Goal: Communication & Community: Answer question/provide support

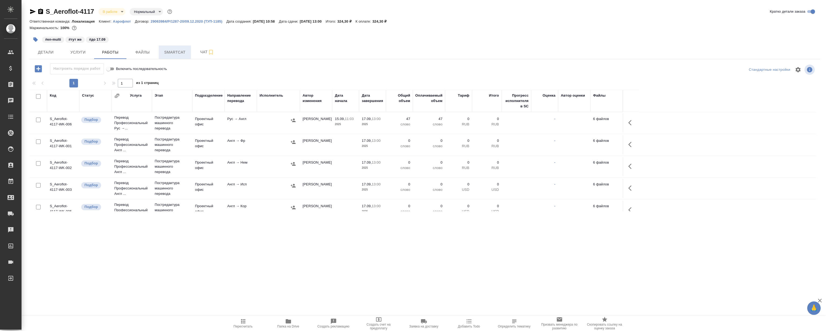
click at [168, 49] on span "Smartcat" at bounding box center [175, 52] width 26 height 7
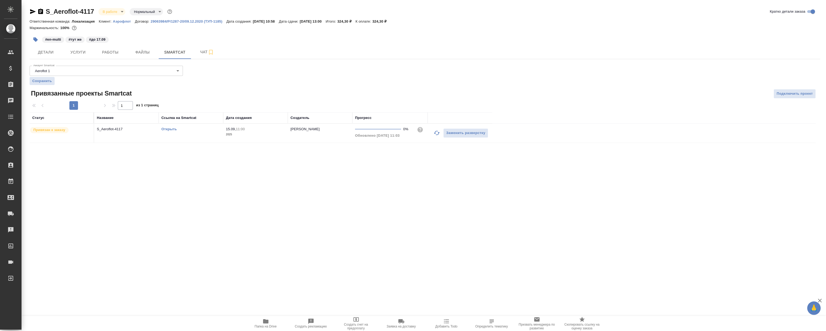
click at [167, 127] on link "Открыть" at bounding box center [168, 129] width 15 height 4
click at [120, 48] on button "Работы" at bounding box center [110, 51] width 32 height 13
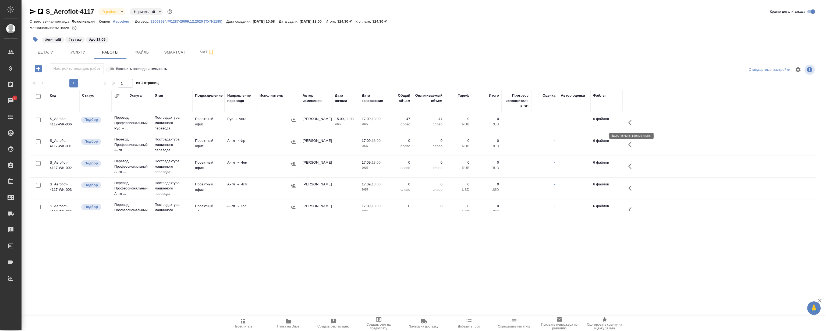
click at [633, 122] on icon "button" at bounding box center [631, 122] width 6 height 6
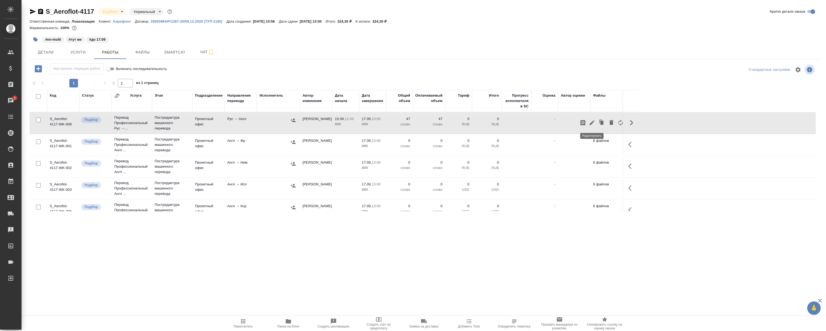
click at [589, 124] on icon "button" at bounding box center [592, 122] width 6 height 6
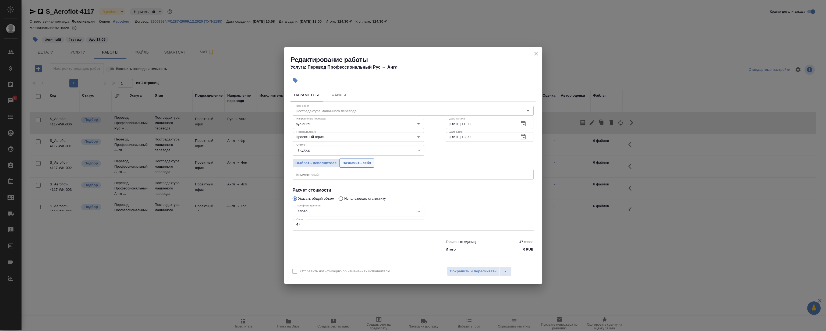
click at [364, 162] on span "Назначить себя" at bounding box center [356, 163] width 29 height 6
click at [537, 53] on icon "close" at bounding box center [536, 53] width 6 height 6
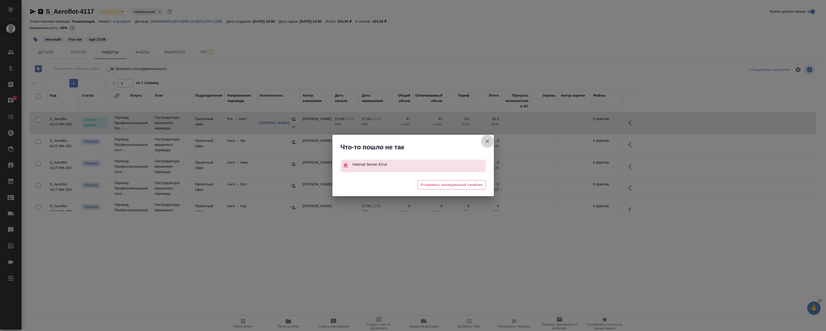
click at [485, 143] on icon "button" at bounding box center [487, 141] width 4 height 4
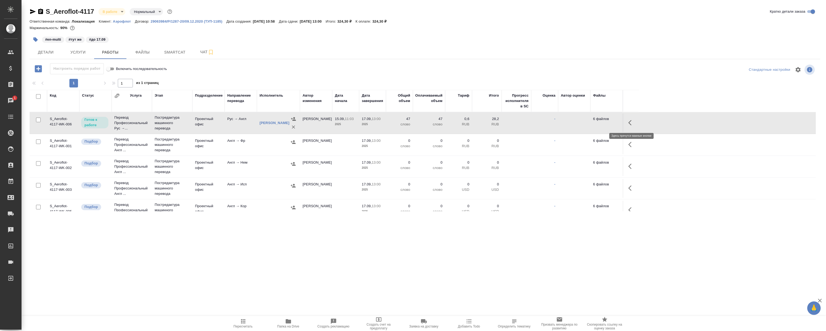
click at [627, 118] on button "button" at bounding box center [631, 122] width 13 height 13
click at [589, 122] on icon "button" at bounding box center [592, 122] width 6 height 6
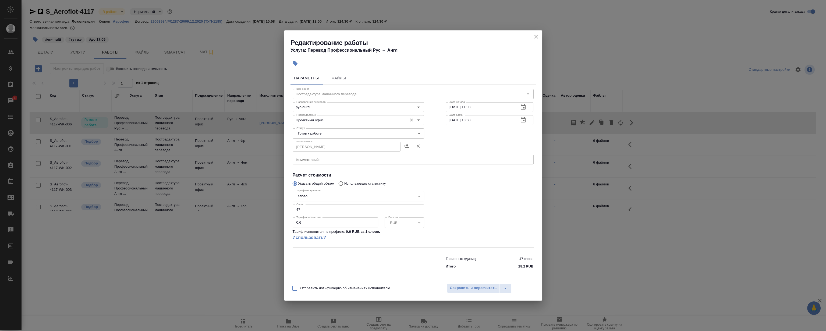
click at [375, 120] on input "Проектный офис" at bounding box center [349, 120] width 110 height 6
click at [318, 129] on li "LocQA" at bounding box center [357, 132] width 131 height 10
type input "LocQA"
click at [316, 135] on body "🙏 .cls-1 fill:#fff; AWATERA Magerramov Ruslan Клиенты Спецификации Заказы 1 Чат…" at bounding box center [413, 165] width 826 height 331
click at [331, 159] on li "Сдан" at bounding box center [357, 160] width 131 height 9
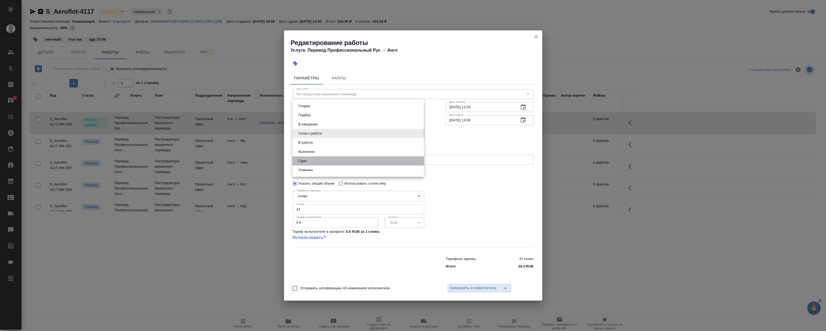
type input "closed"
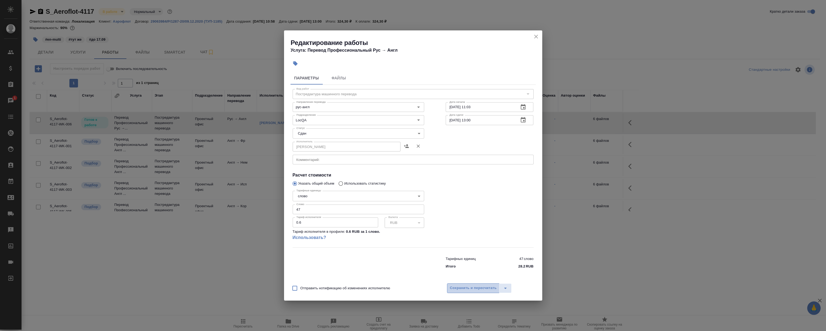
click at [472, 288] on span "Сохранить и пересчитать" at bounding box center [473, 288] width 47 height 6
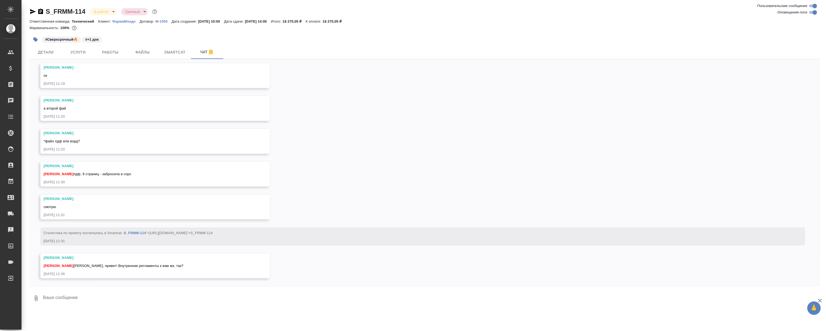
scroll to position [1237, 0]
click at [339, 131] on div "15.09, понедельник [Никифорова Валерия] Клиент оставил комментарий: "Проф, слов…" at bounding box center [425, 172] width 790 height 227
click at [337, 126] on div "15.09, понедельник [Никифорова Валерия] Клиент оставил комментарий: "Проф, слов…" at bounding box center [425, 172] width 790 height 227
click at [144, 56] on button "Файлы" at bounding box center [142, 51] width 32 height 13
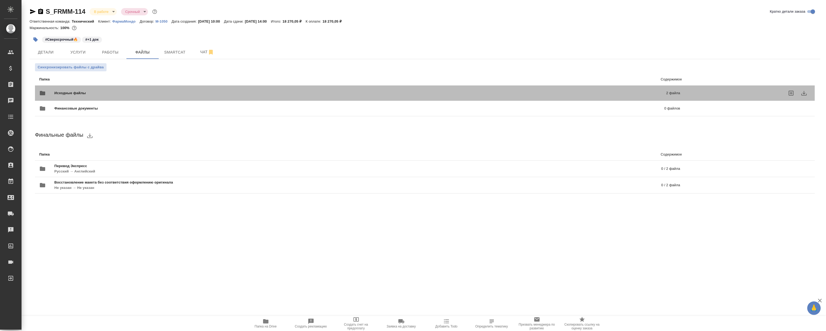
click at [125, 91] on span "Исходные файлы" at bounding box center [215, 92] width 322 height 5
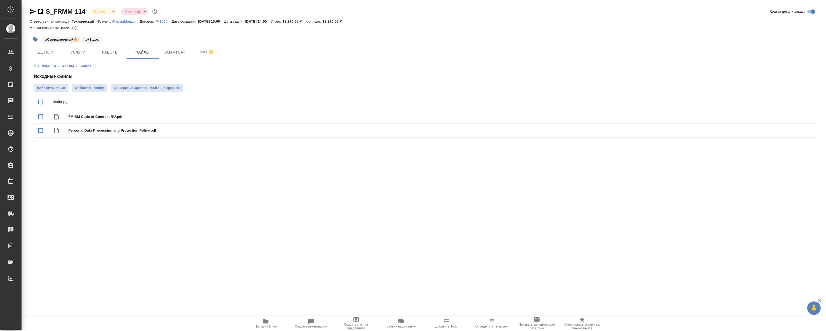
click at [40, 102] on input "checkbox" at bounding box center [40, 101] width 11 height 11
checkbox input "true"
click at [790, 105] on icon "download" at bounding box center [792, 102] width 6 height 6
click at [52, 53] on span "Детали" at bounding box center [46, 52] width 26 height 7
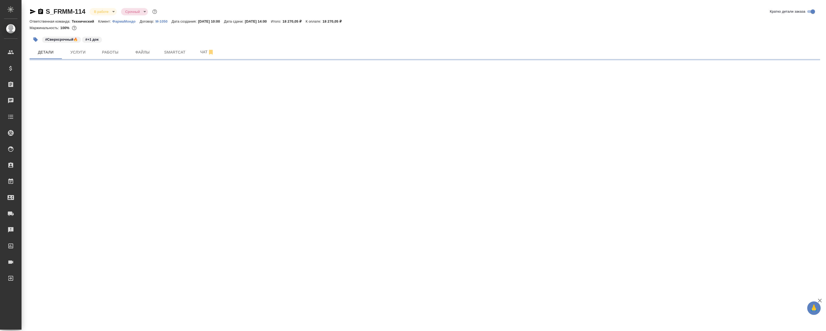
select select "RU"
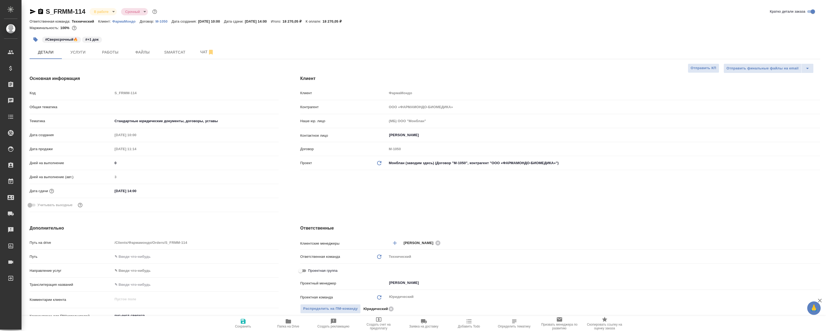
type textarea "x"
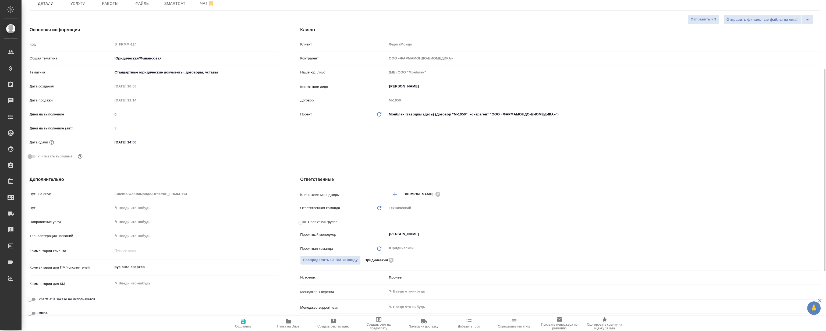
scroll to position [73, 0]
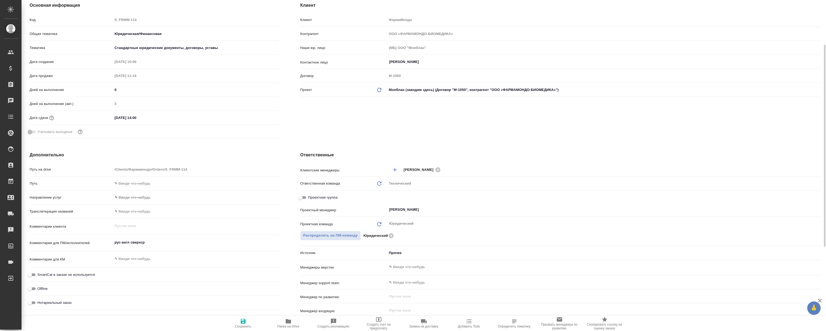
type textarea "x"
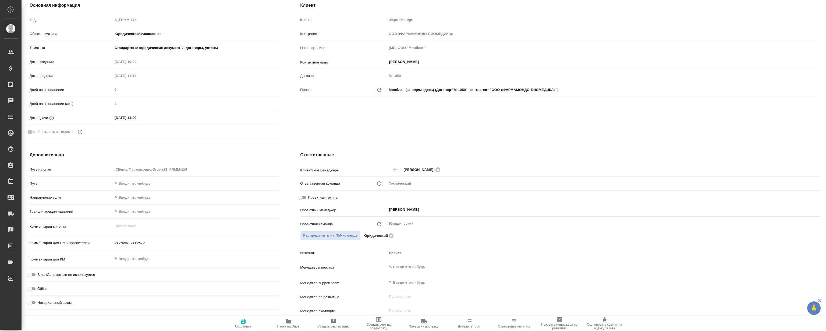
type textarea "x"
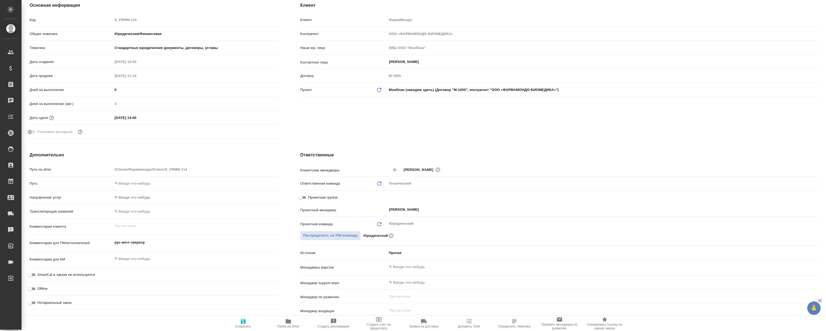
type textarea "x"
click at [453, 10] on div "Клиент Клиент ФармаМондо Контрагент ООО «ФАРМАМОНДО-БИОМЕДИКА» Наше юр. лицо (М…" at bounding box center [559, 71] width 541 height 160
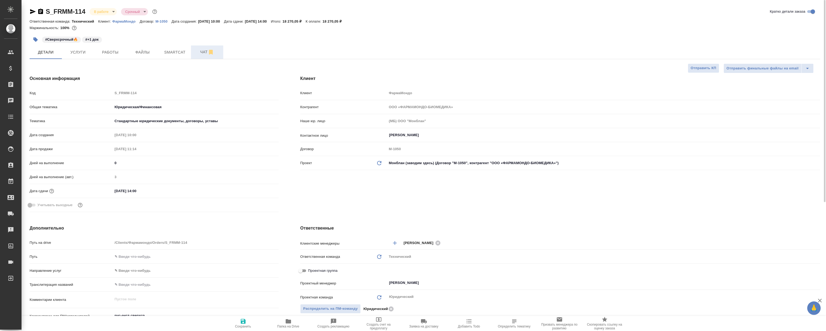
click at [202, 56] on button "Чат" at bounding box center [207, 51] width 32 height 13
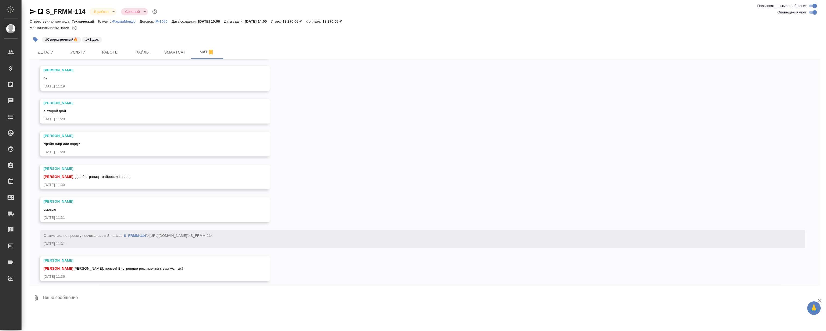
scroll to position [1237, 0]
click at [119, 298] on textarea at bounding box center [430, 298] width 777 height 18
type textarea "№"
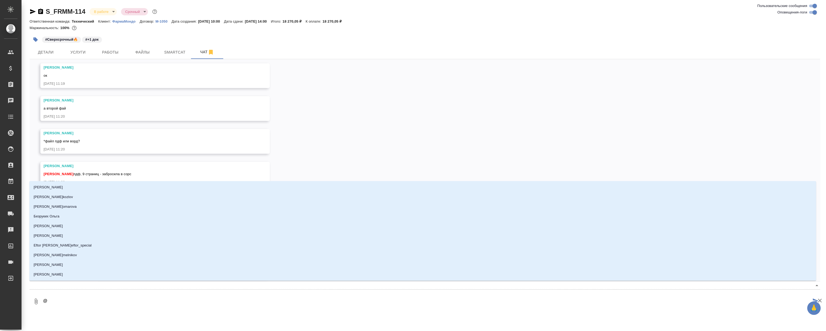
type textarea "@С"
type input "С"
type textarea "@Ст"
type input "Ст"
type textarea "@Стр"
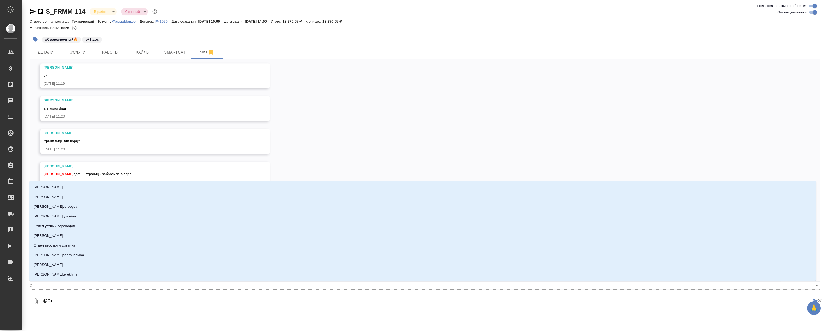
type input "Стр"
type textarea "@Стре"
type input "Стре"
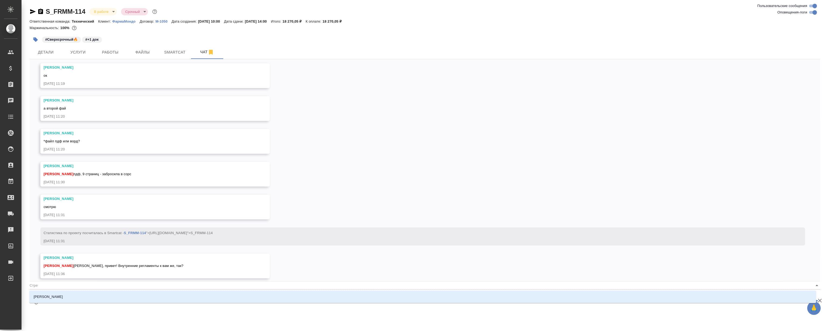
type textarea "@Стрел"
type input "Стрел"
type textarea "@Стрель"
type input "Стрель"
click at [94, 299] on li "[PERSON_NAME]" at bounding box center [422, 297] width 786 height 10
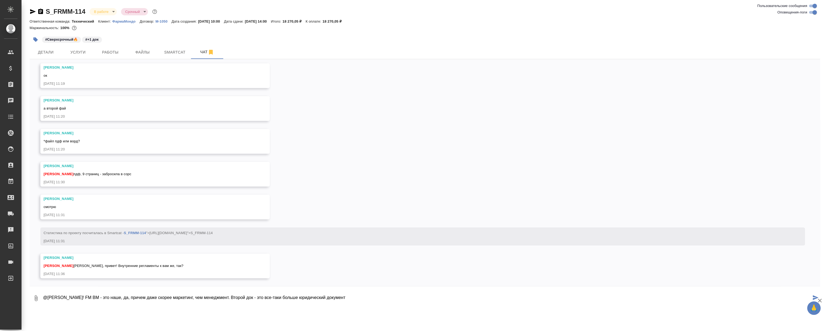
type textarea "@Стрельникова Ольга Привет! FM BM - это наше, да, причем даже скорее маркетинг,…"
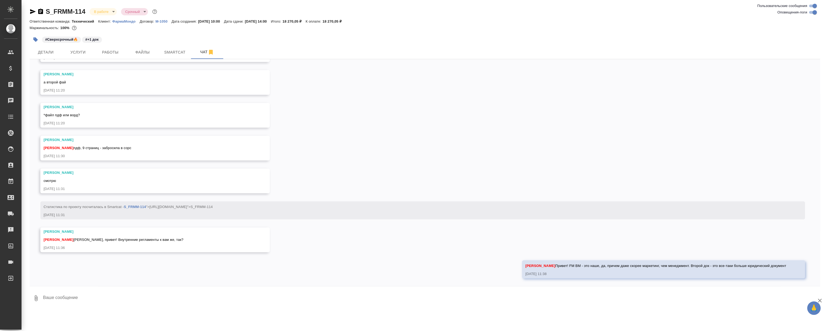
click at [427, 99] on div "15.09, понедельник [Никифорова Валерия] Клиент оставил комментарий: "Проф, слов…" at bounding box center [425, 172] width 790 height 227
click at [492, 70] on div "15.09, понедельник [Никифорова Валерия] Клиент оставил комментарий: "Проф, слов…" at bounding box center [425, 172] width 790 height 227
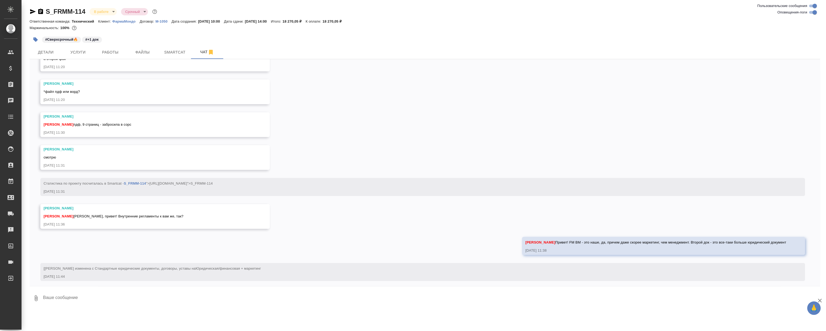
scroll to position [1289, 0]
